Goal: Information Seeking & Learning: Learn about a topic

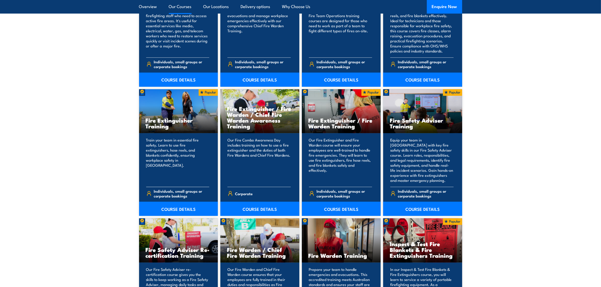
scroll to position [473, 0]
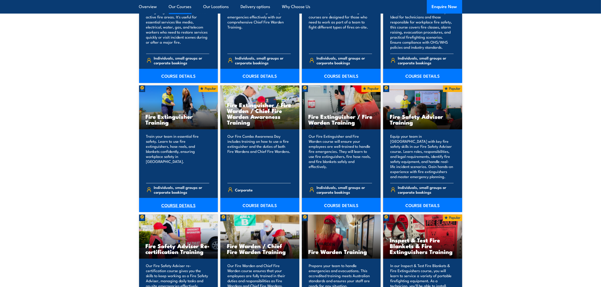
click at [167, 203] on link "COURSE DETAILS" at bounding box center [178, 205] width 79 height 14
click at [357, 205] on link "COURSE DETAILS" at bounding box center [341, 205] width 79 height 14
